Goal: Transaction & Acquisition: Purchase product/service

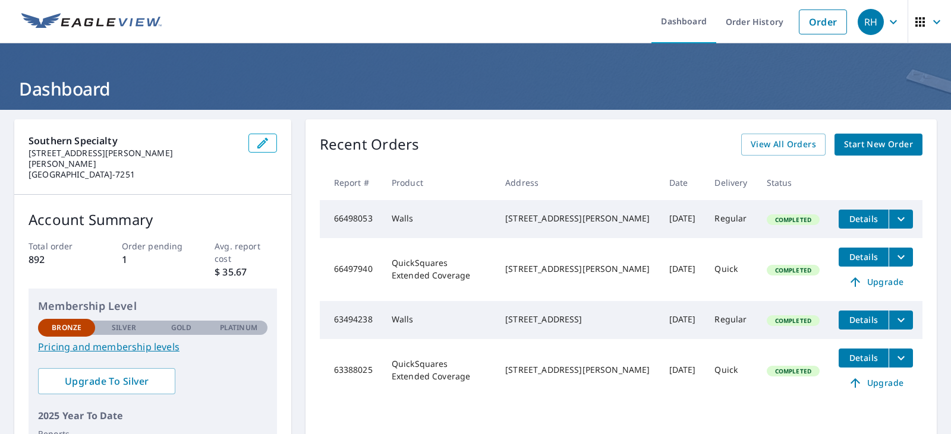
click at [866, 142] on span "Start New Order" at bounding box center [878, 144] width 69 height 15
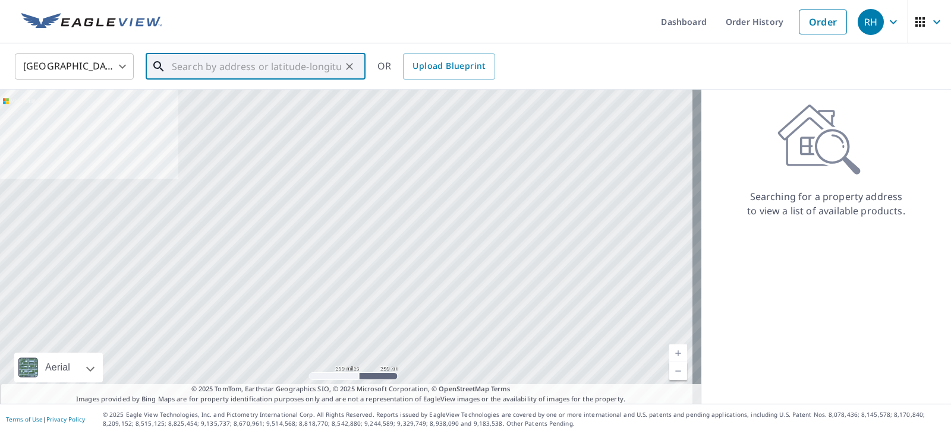
click at [225, 69] on input "text" at bounding box center [256, 66] width 169 height 33
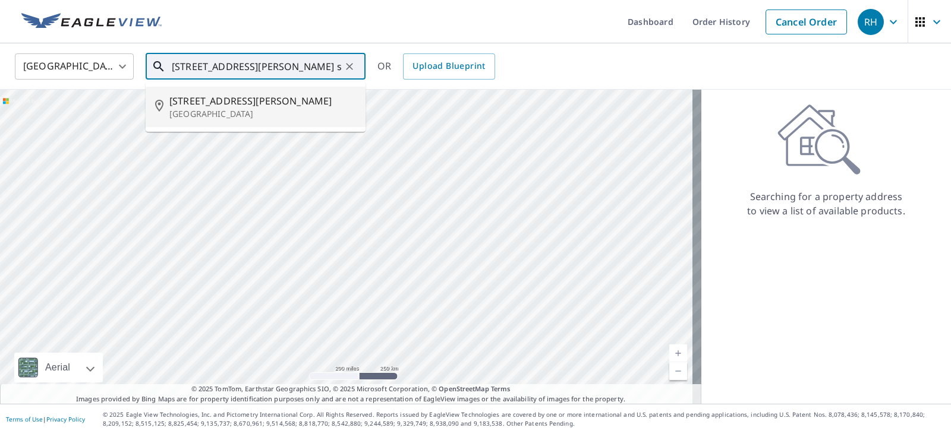
click at [227, 102] on span "[STREET_ADDRESS][PERSON_NAME]" at bounding box center [262, 101] width 187 height 14
type input "[STREET_ADDRESS][PERSON_NAME]"
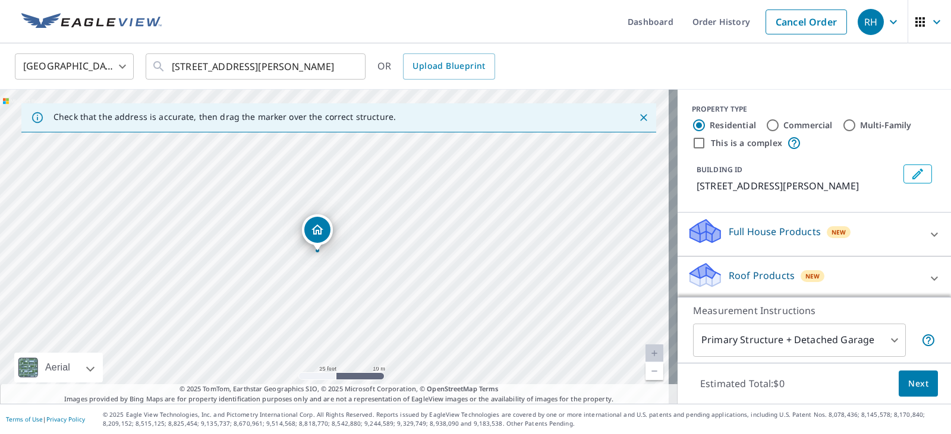
drag, startPoint x: 347, startPoint y: 278, endPoint x: 351, endPoint y: 288, distance: 10.9
click at [351, 288] on div "[STREET_ADDRESS][PERSON_NAME]" at bounding box center [338, 247] width 677 height 314
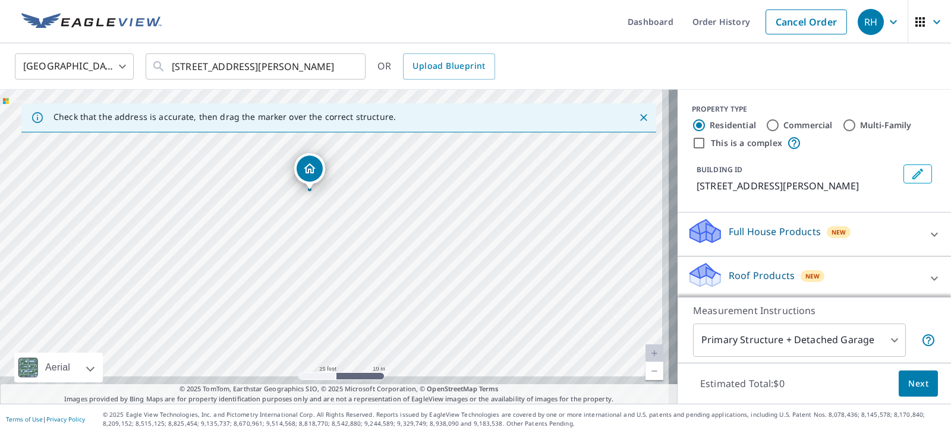
drag, startPoint x: 357, startPoint y: 203, endPoint x: 349, endPoint y: 141, distance: 61.7
click at [349, 141] on div "[STREET_ADDRESS][PERSON_NAME]" at bounding box center [338, 247] width 677 height 314
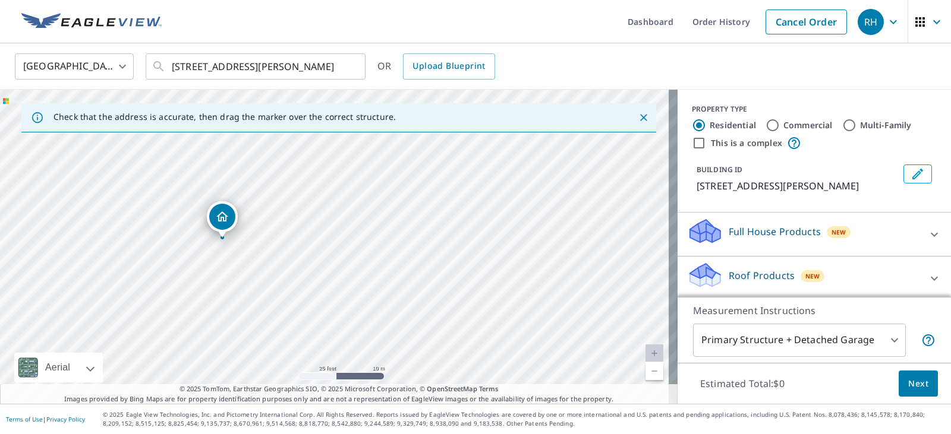
drag, startPoint x: 379, startPoint y: 261, endPoint x: 292, endPoint y: 310, distance: 99.2
click at [292, 310] on div "[STREET_ADDRESS][PERSON_NAME]" at bounding box center [338, 247] width 677 height 314
drag, startPoint x: 383, startPoint y: 245, endPoint x: 381, endPoint y: 235, distance: 10.4
click at [381, 235] on div "[STREET_ADDRESS][PERSON_NAME]" at bounding box center [338, 247] width 677 height 314
drag, startPoint x: 342, startPoint y: 296, endPoint x: 385, endPoint y: 206, distance: 99.9
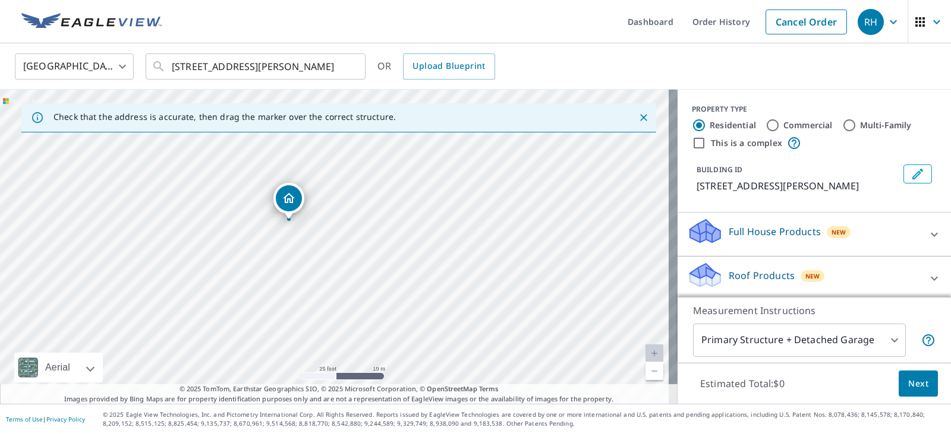
click at [385, 206] on div "[STREET_ADDRESS][PERSON_NAME]" at bounding box center [338, 247] width 677 height 314
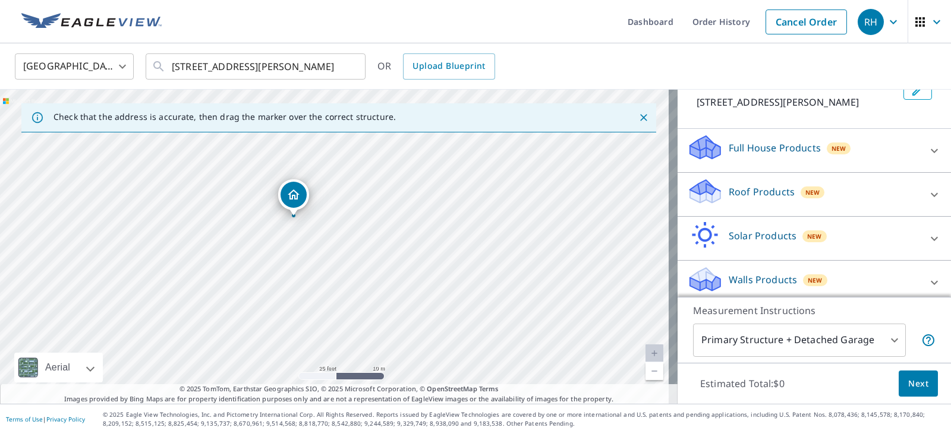
scroll to position [91, 0]
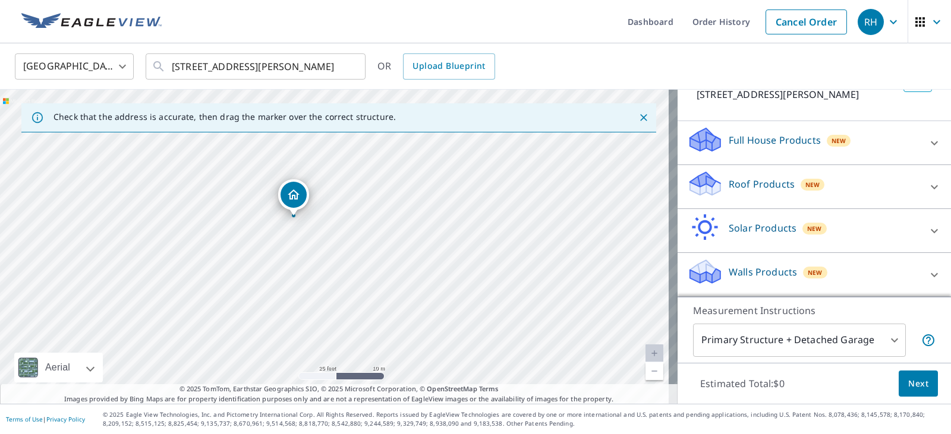
click at [927, 274] on icon at bounding box center [934, 275] width 14 height 14
click at [927, 276] on icon at bounding box center [934, 275] width 14 height 14
click at [930, 276] on icon at bounding box center [933, 275] width 7 height 4
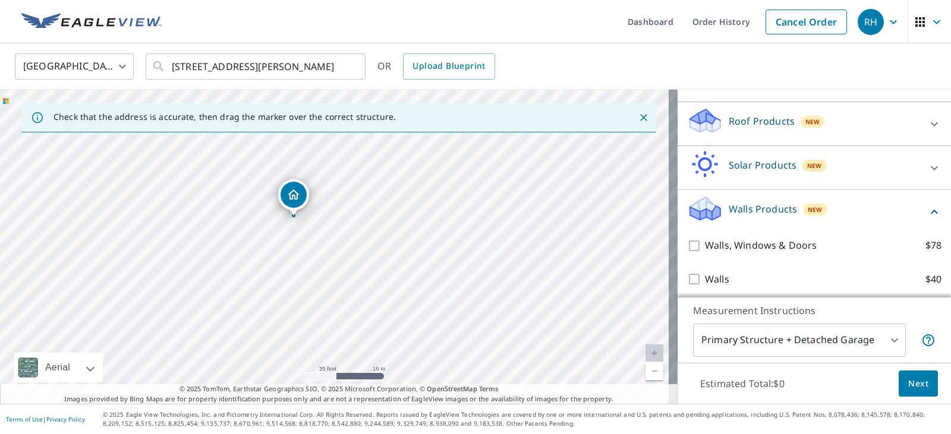
scroll to position [159, 0]
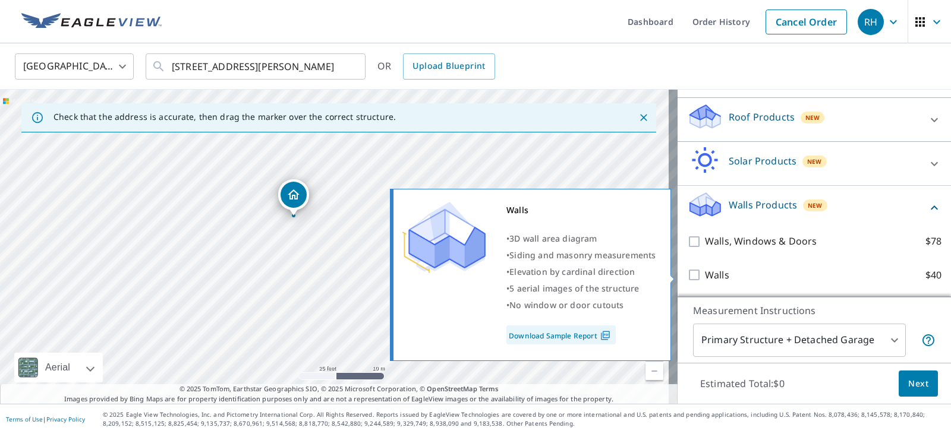
click at [688, 276] on input "Walls $40" at bounding box center [696, 275] width 18 height 14
checkbox input "true"
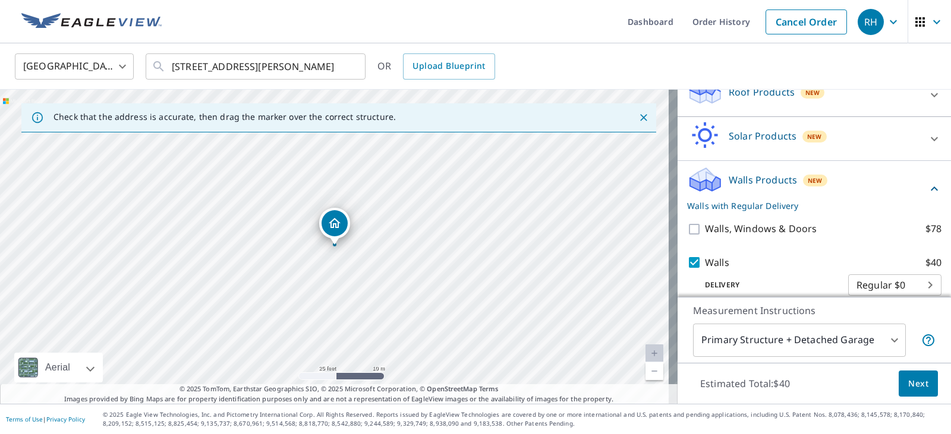
scroll to position [197, 0]
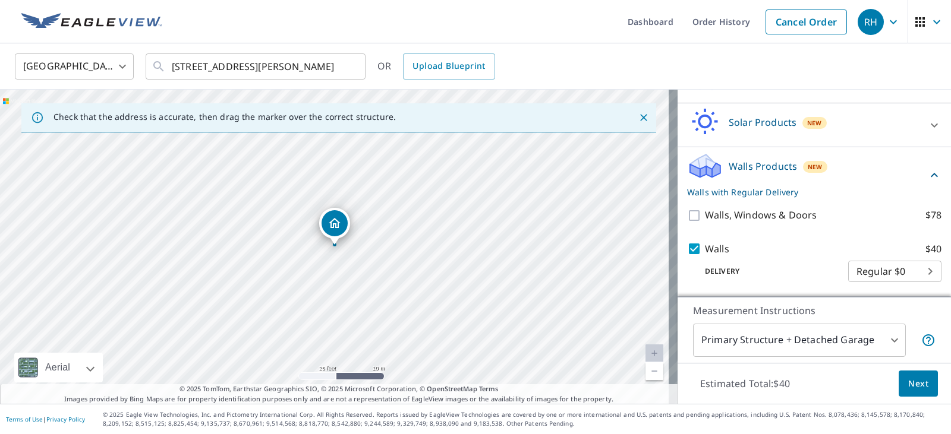
click at [908, 388] on span "Next" at bounding box center [918, 384] width 20 height 15
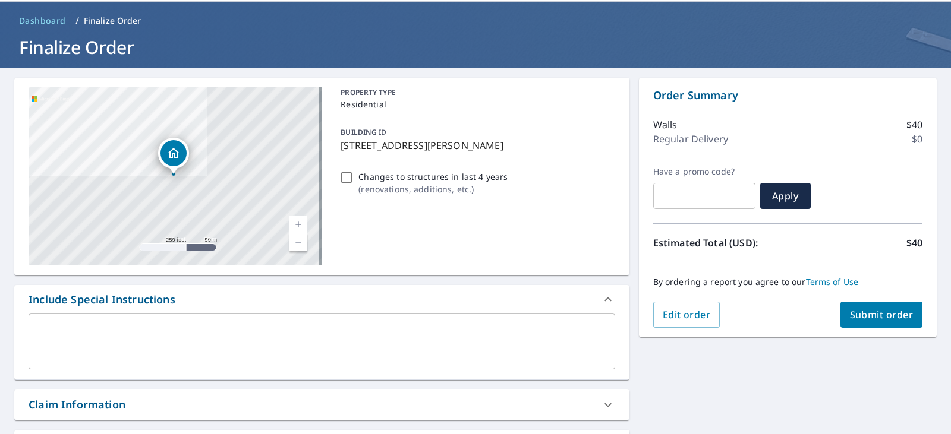
scroll to position [59, 0]
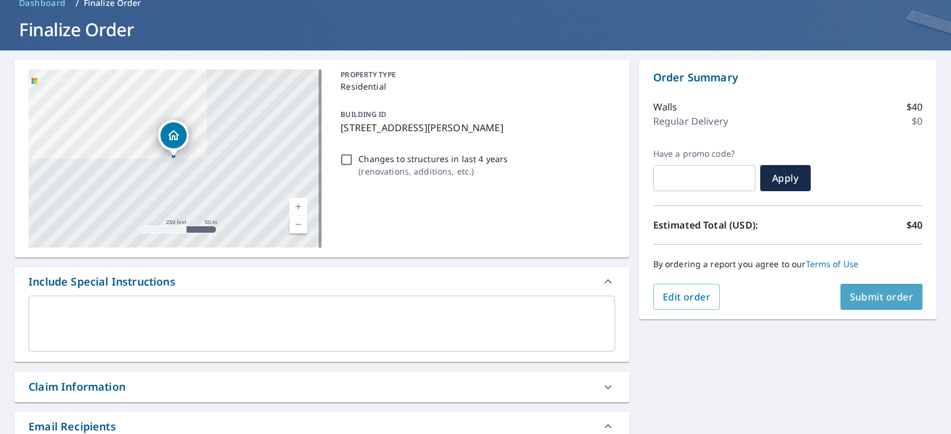
click at [873, 296] on span "Submit order" at bounding box center [882, 297] width 64 height 13
checkbox input "true"
